Goal: Check status: Check status

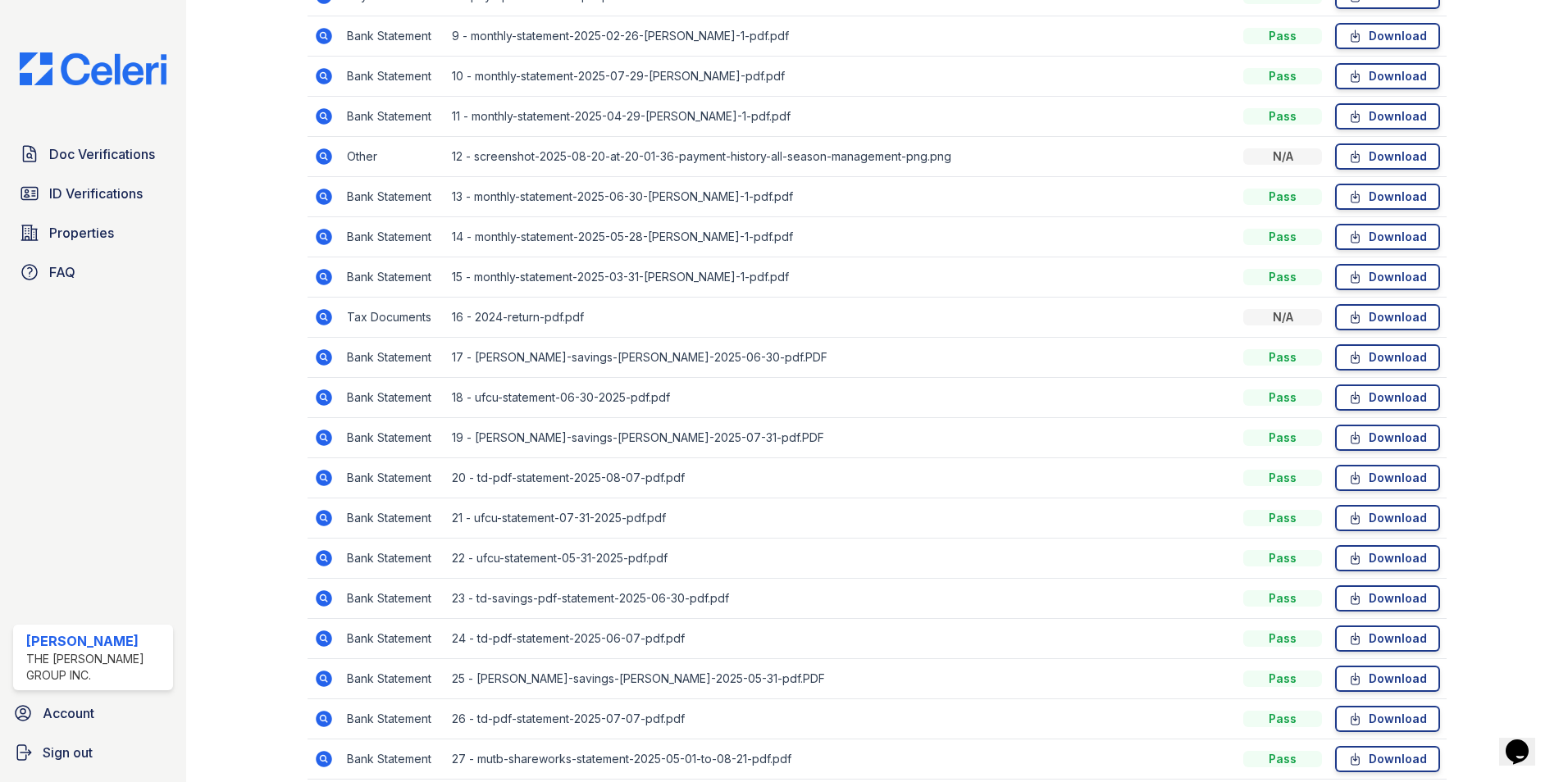
scroll to position [739, 0]
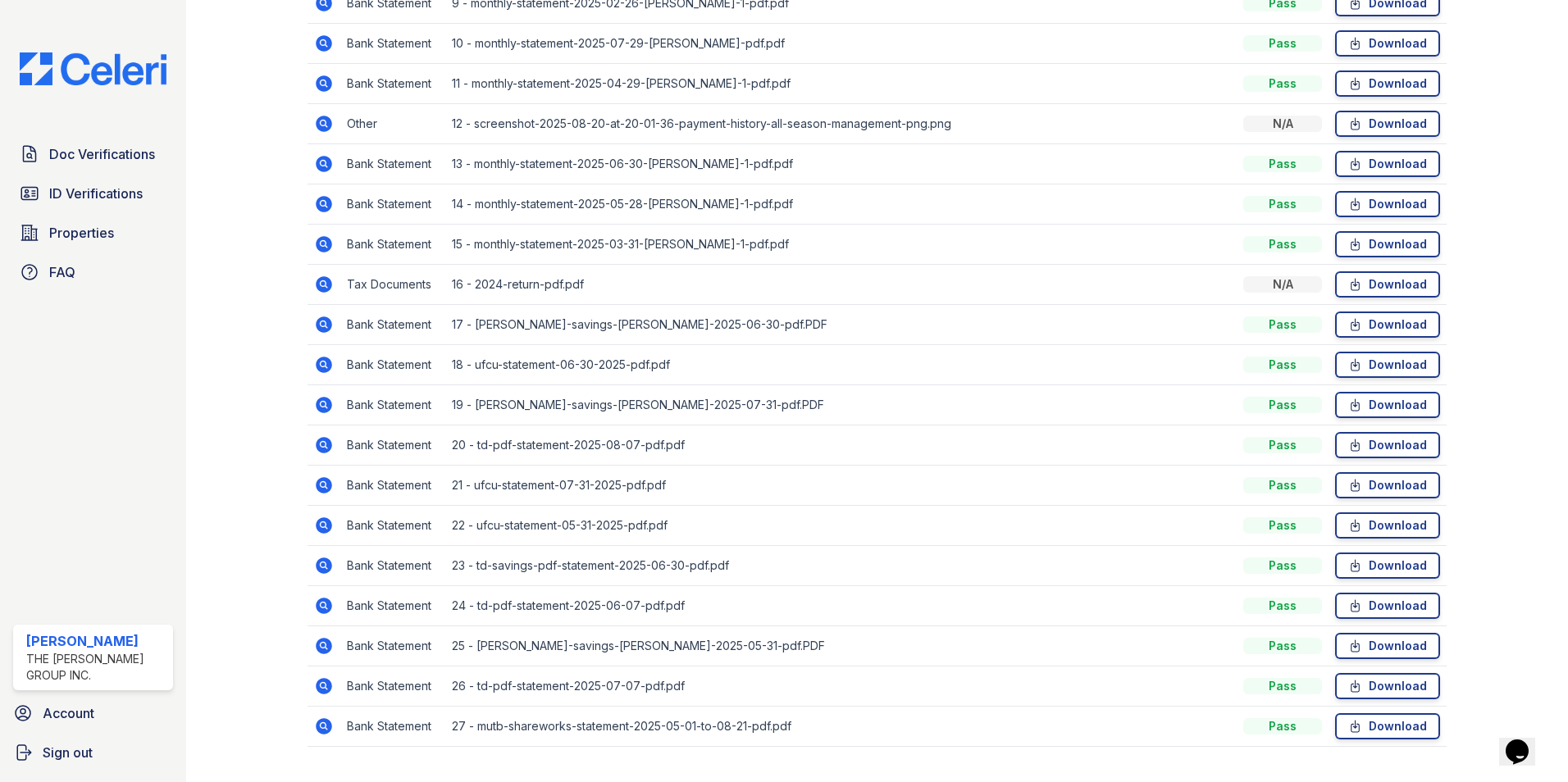
click at [328, 678] on icon at bounding box center [323, 686] width 17 height 17
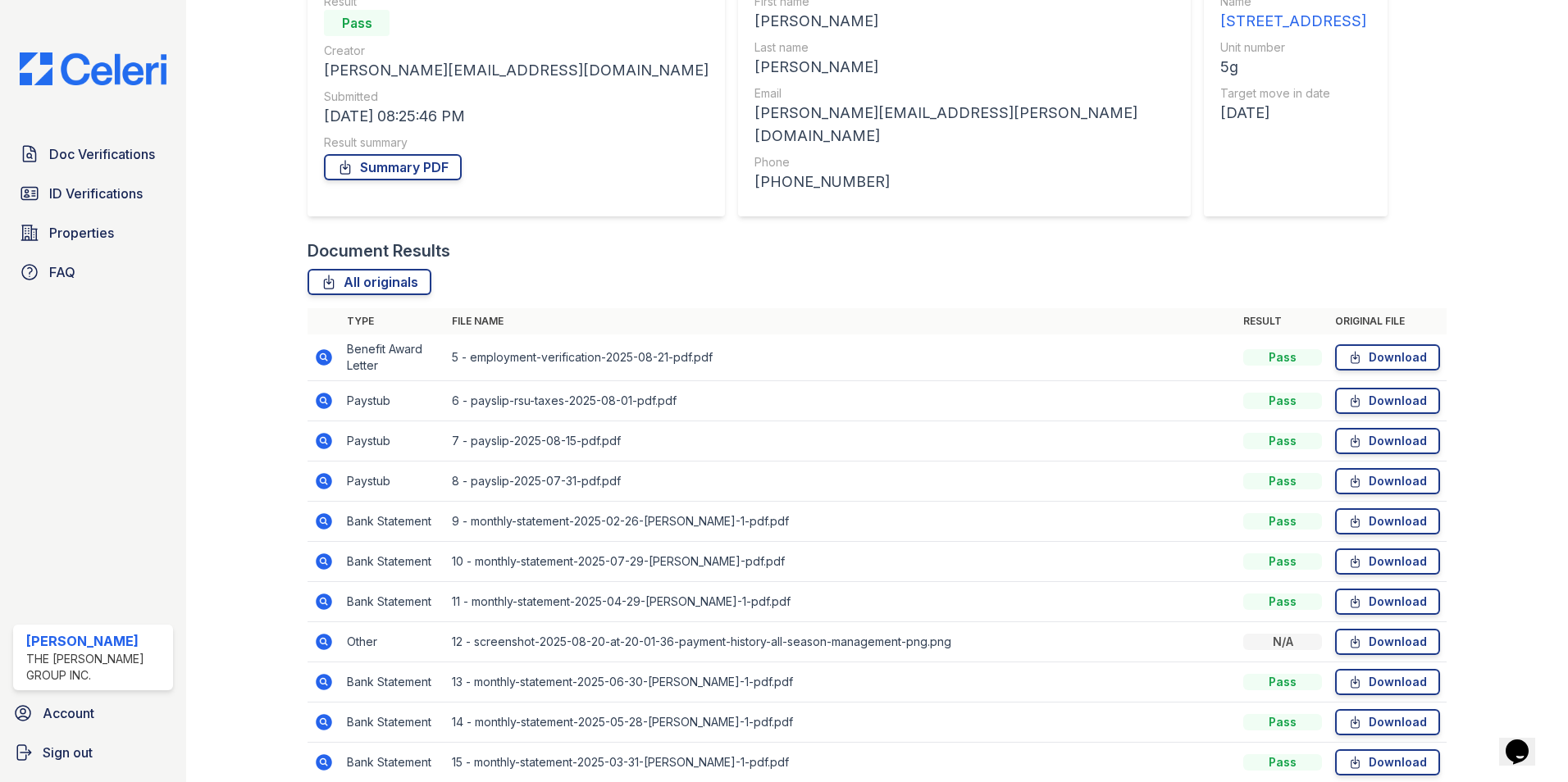
scroll to position [246, 0]
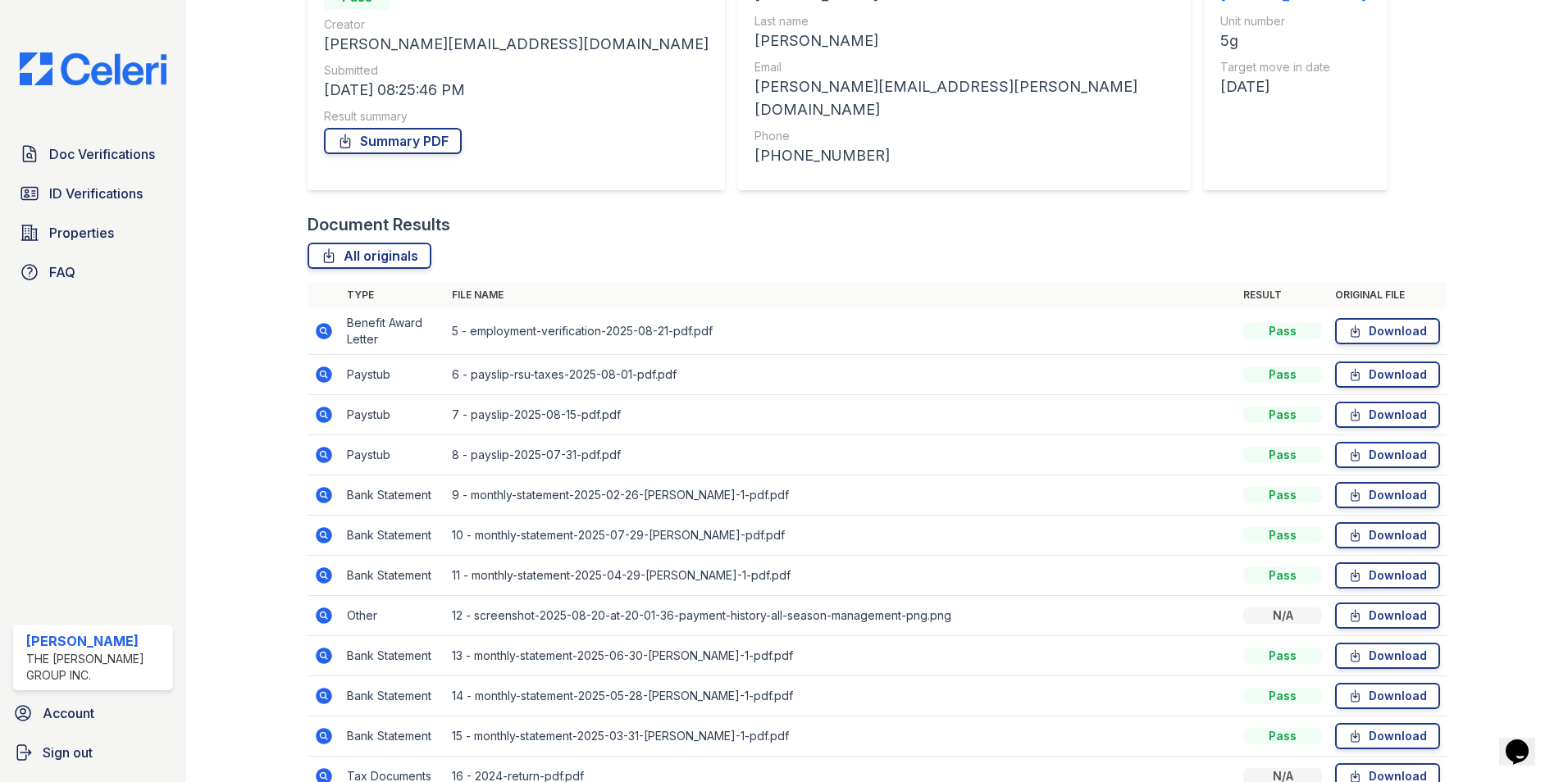
click at [322, 372] on icon at bounding box center [322, 374] width 4 height 4
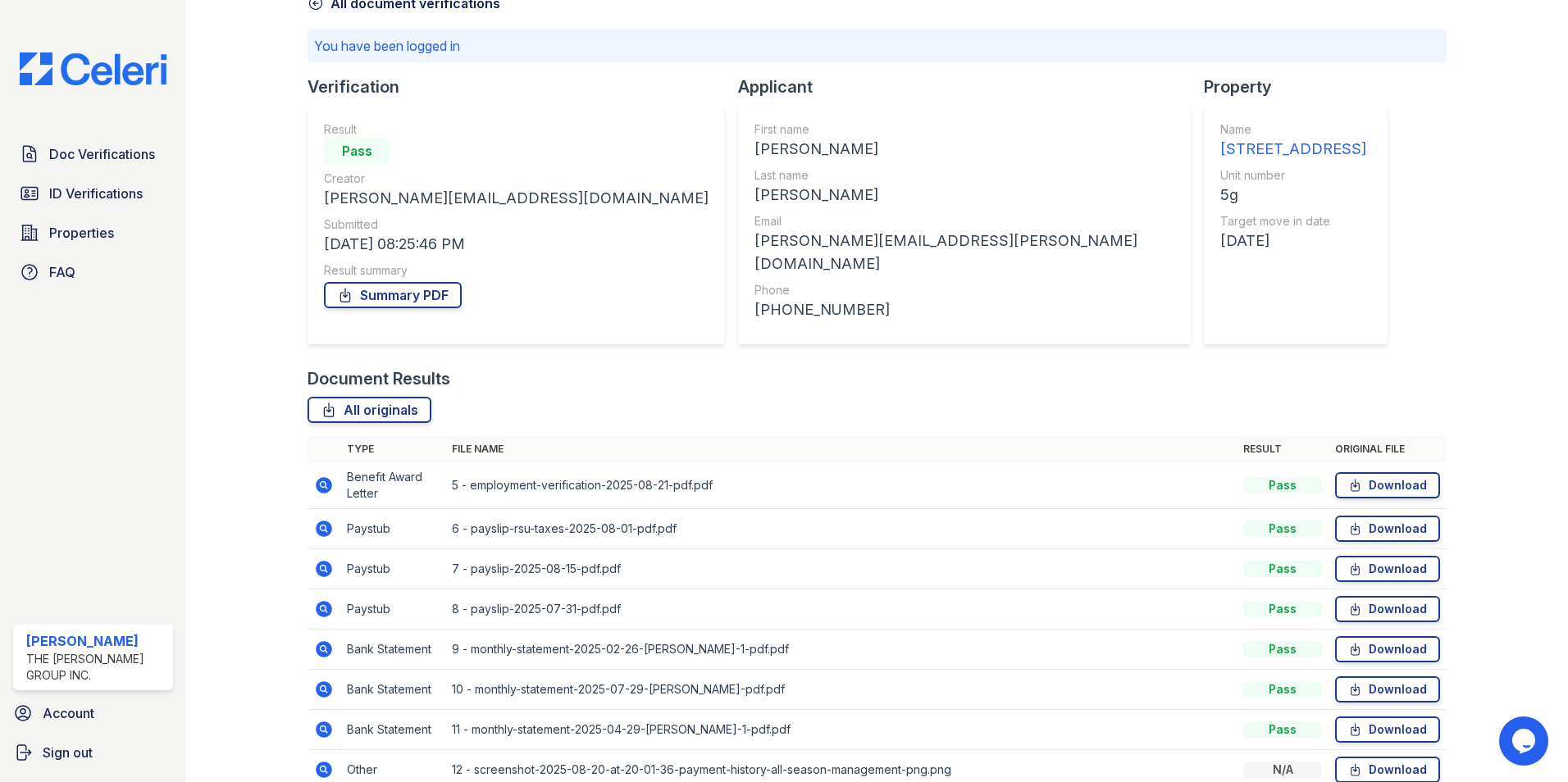
scroll to position [328, 0]
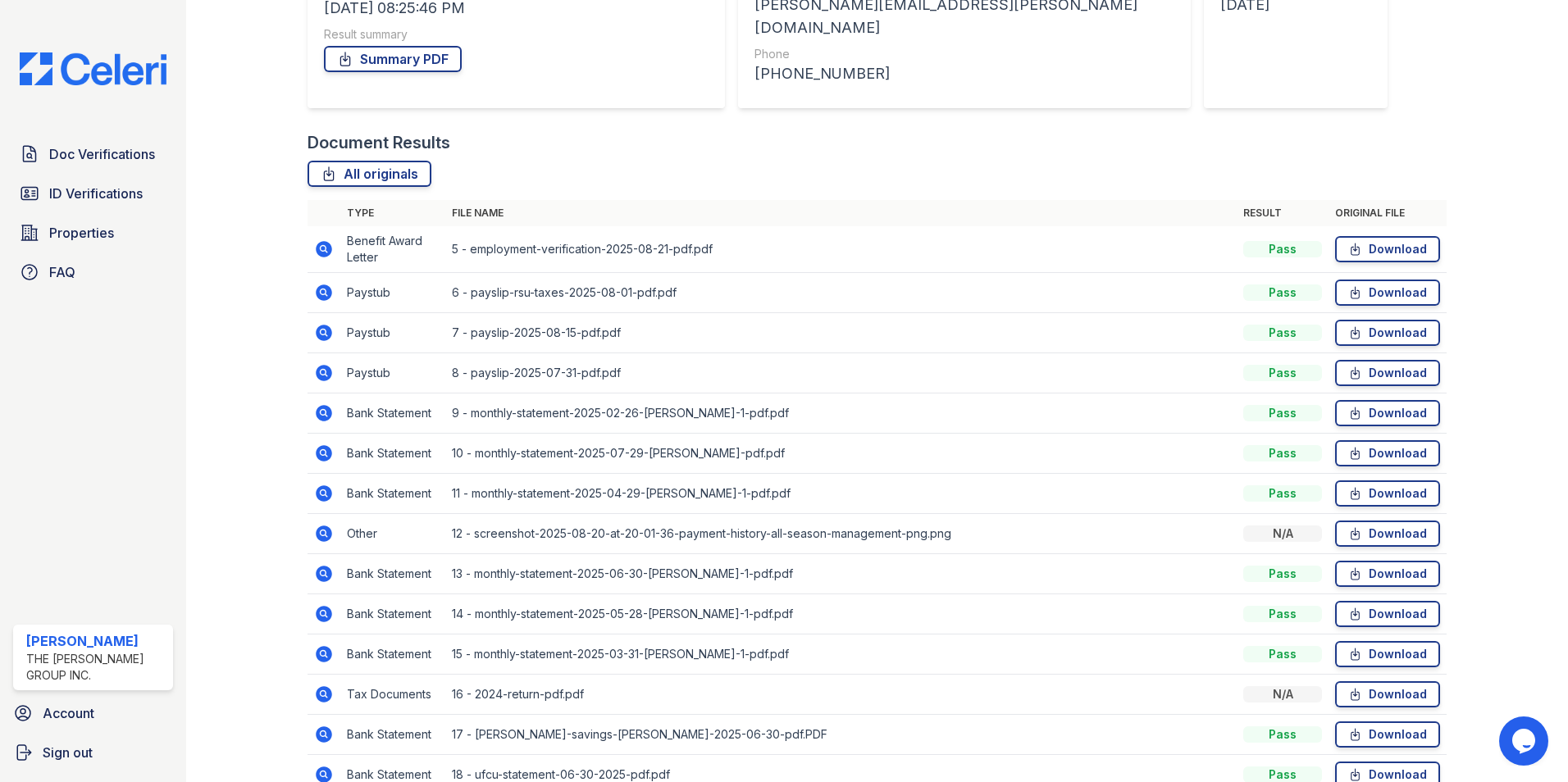
click at [316, 447] on icon at bounding box center [323, 453] width 17 height 17
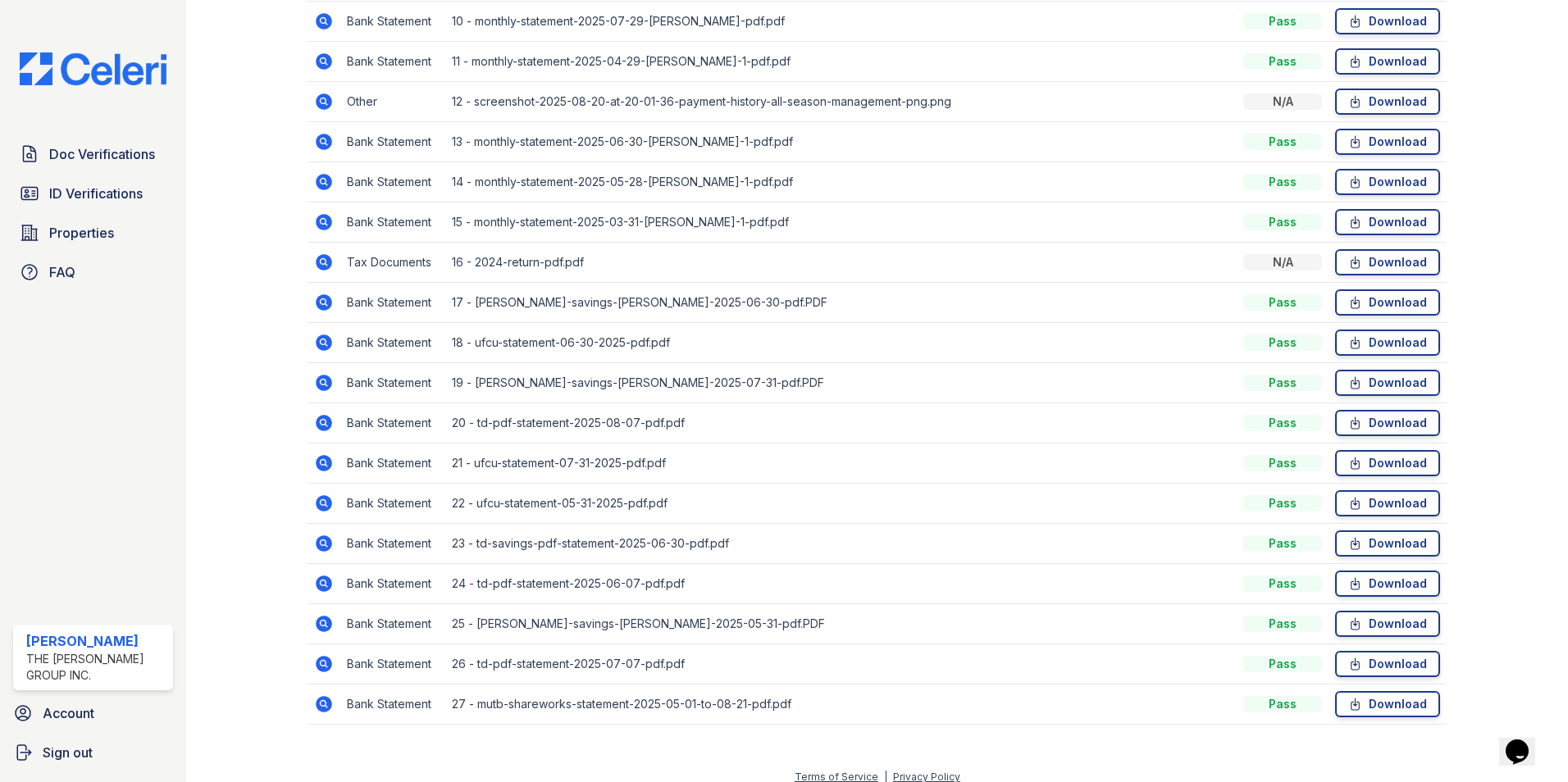
scroll to position [765, 0]
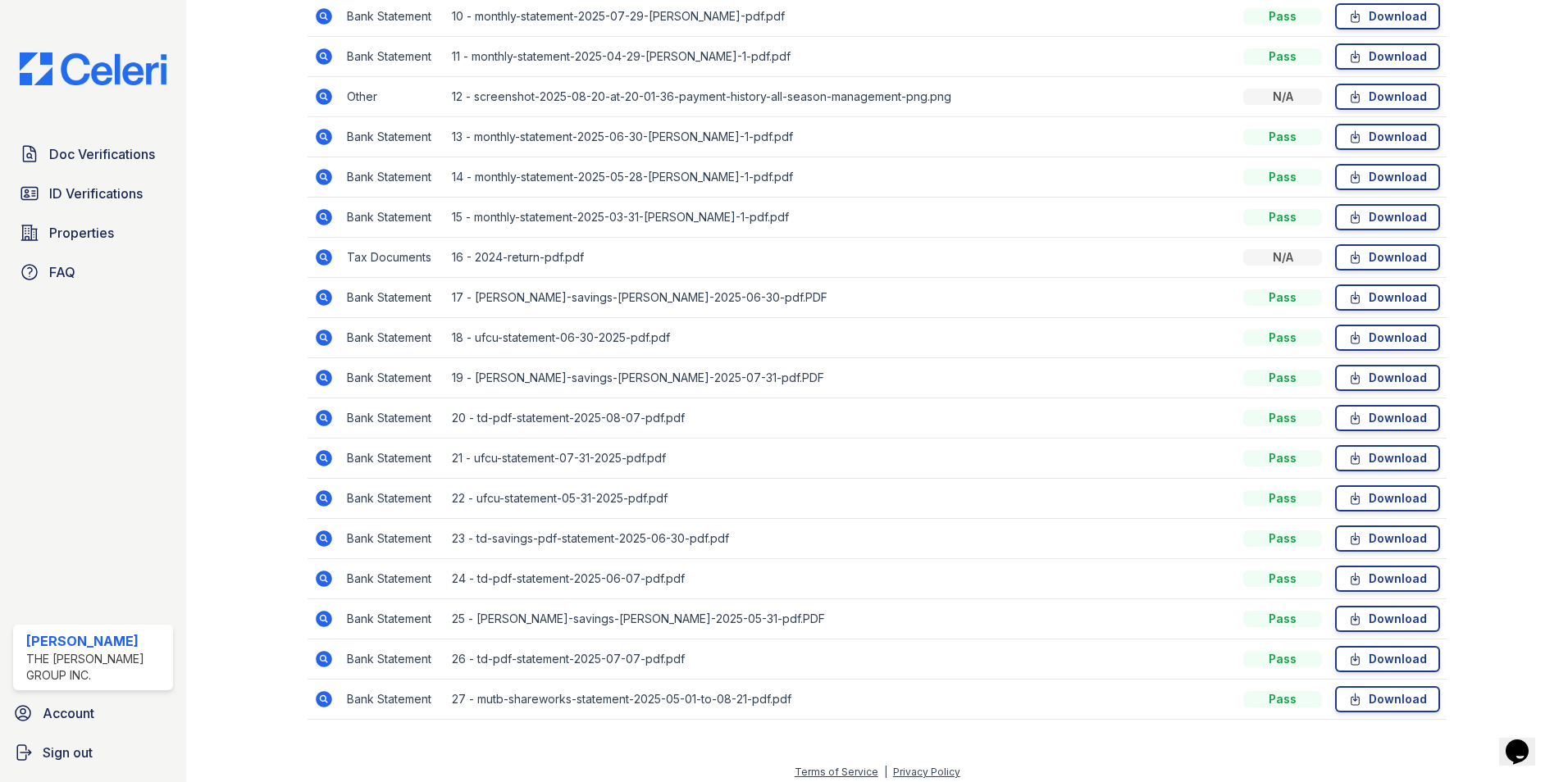
click at [327, 691] on icon at bounding box center [323, 699] width 17 height 17
